Goal: Information Seeking & Learning: Learn about a topic

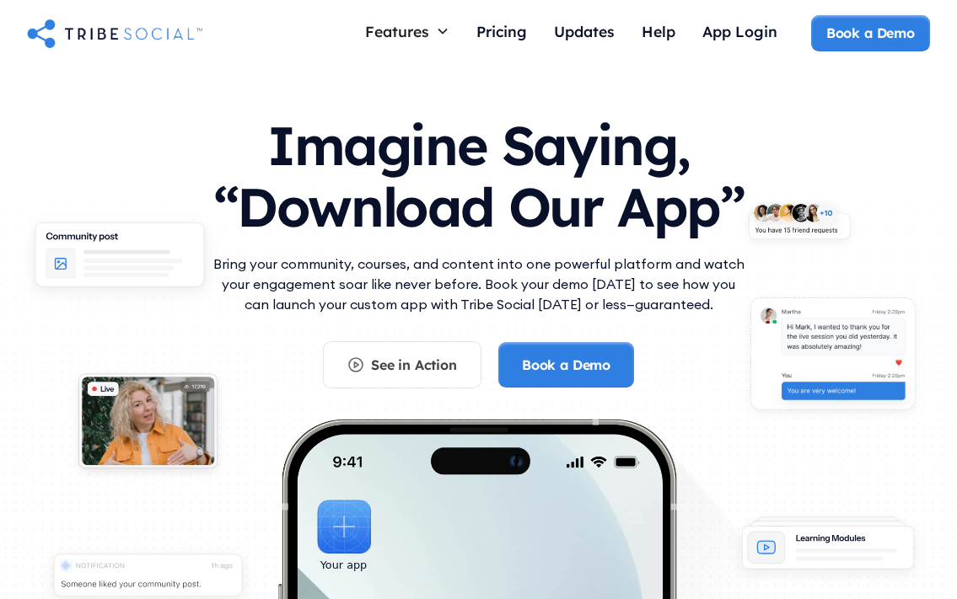
click at [406, 31] on span "Features" at bounding box center [397, 31] width 64 height 19
click at [401, 364] on span "See in Action" at bounding box center [414, 365] width 86 height 17
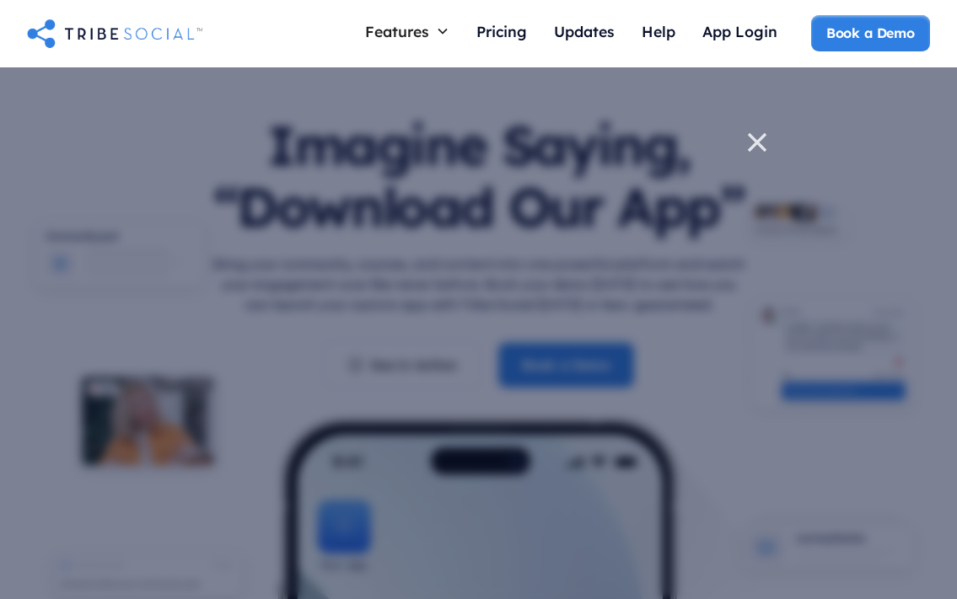
click at [406, 31] on span "Features" at bounding box center [397, 31] width 64 height 19
click at [501, 33] on span "Pricing" at bounding box center [501, 31] width 51 height 19
